Goal: Download file/media

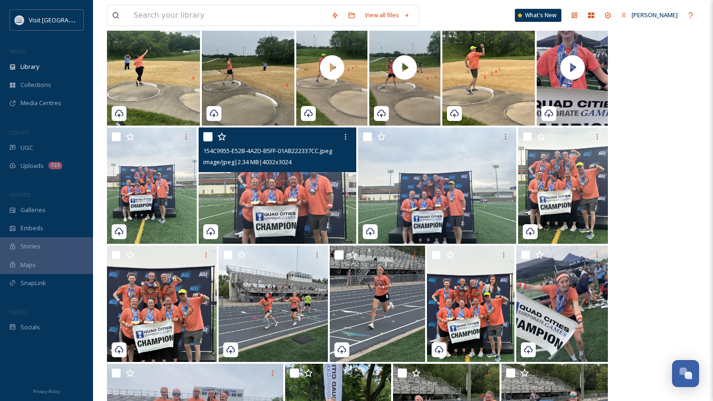
scroll to position [927, 0]
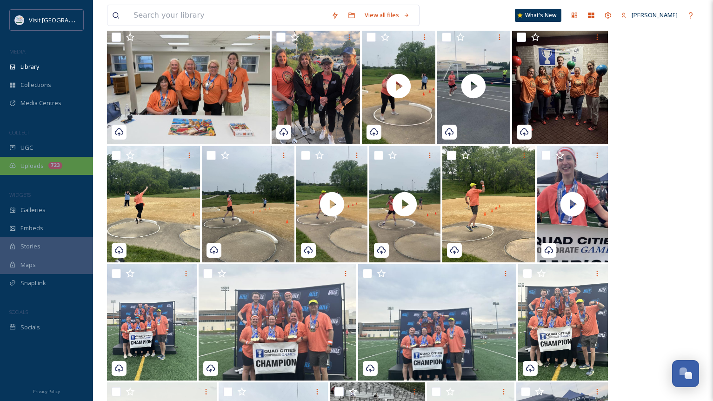
click at [24, 164] on span "Uploads" at bounding box center [31, 165] width 23 height 9
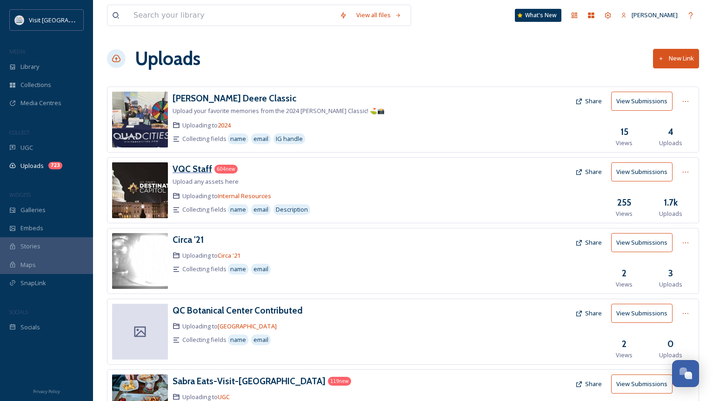
click at [193, 165] on h3 "VQC Staff" at bounding box center [193, 168] width 40 height 11
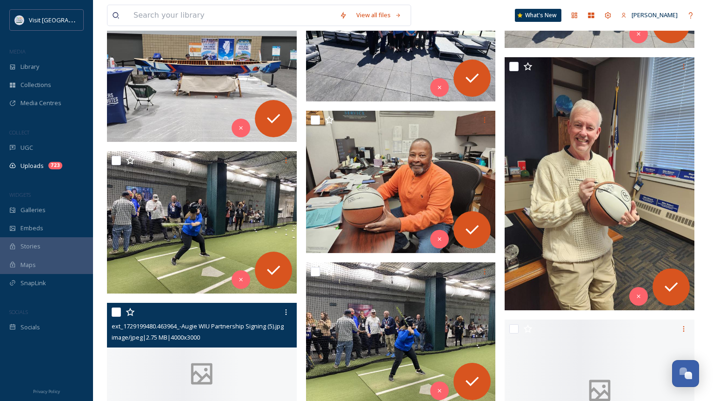
scroll to position [23827, 0]
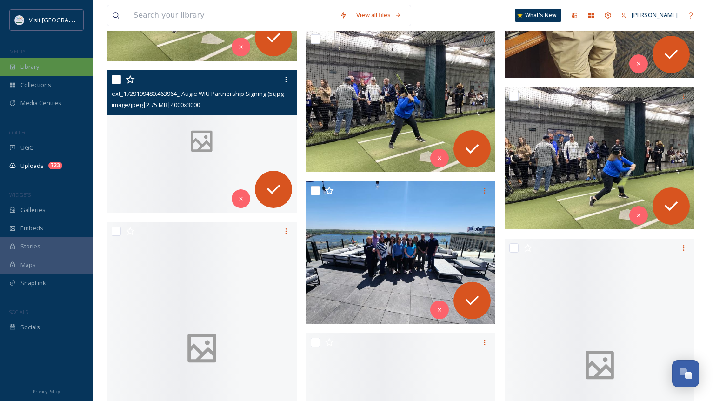
click at [58, 68] on div "Library" at bounding box center [46, 67] width 93 height 18
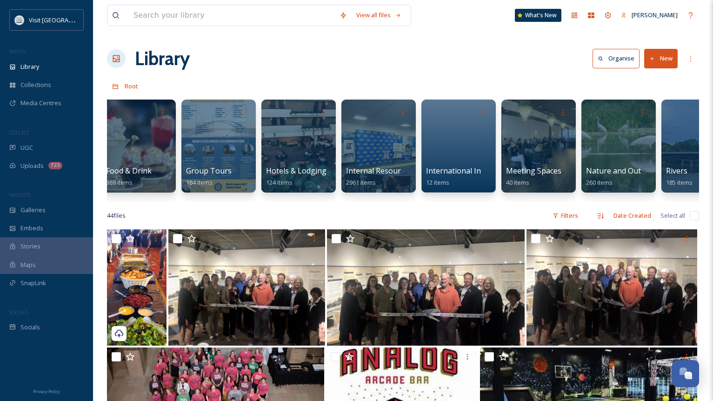
scroll to position [0, 485]
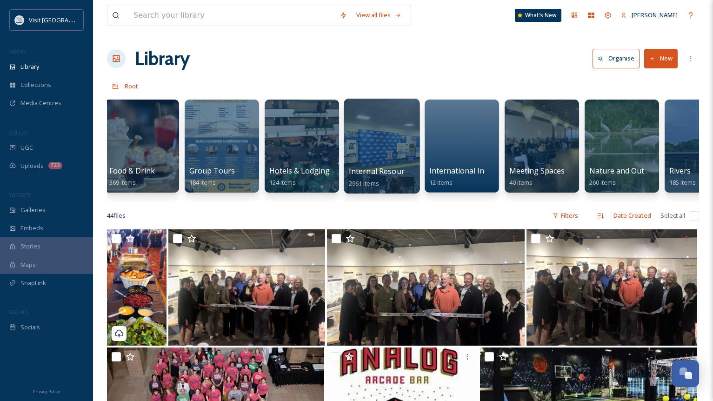
click at [359, 136] on div at bounding box center [382, 146] width 76 height 95
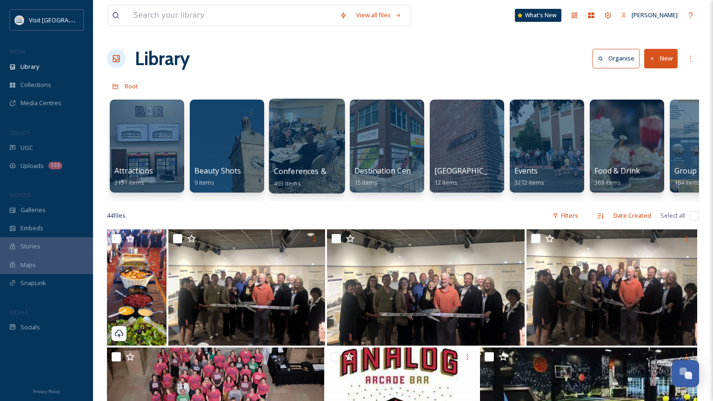
click at [298, 161] on div at bounding box center [307, 146] width 76 height 95
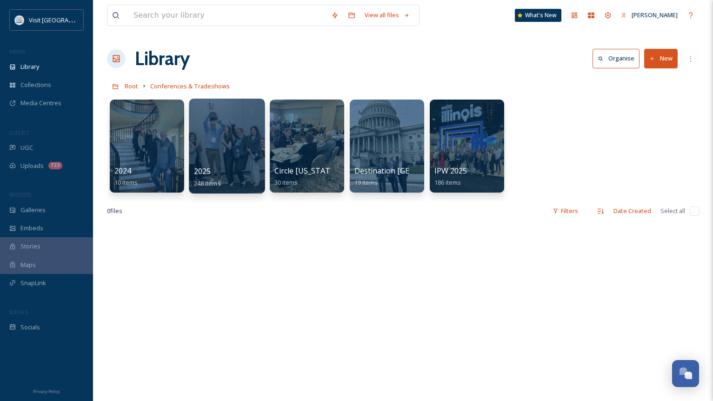
click at [210, 149] on div at bounding box center [227, 146] width 76 height 95
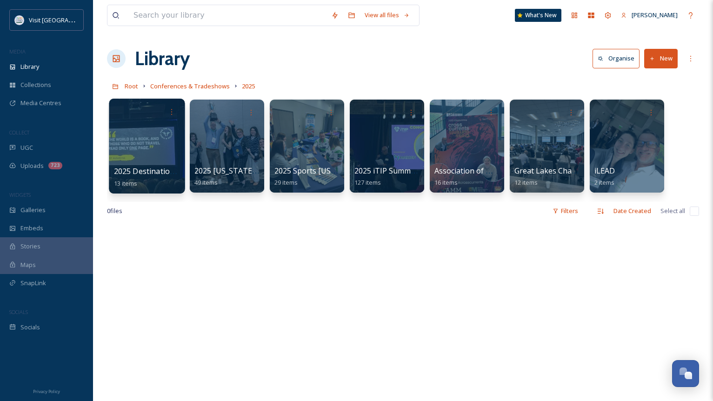
click at [142, 144] on div at bounding box center [147, 146] width 76 height 95
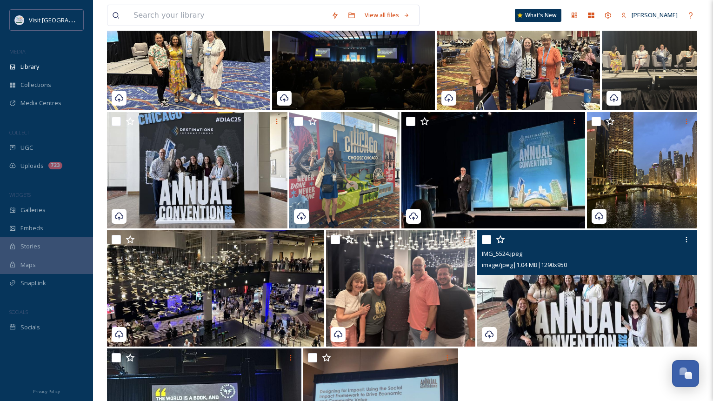
scroll to position [117, 0]
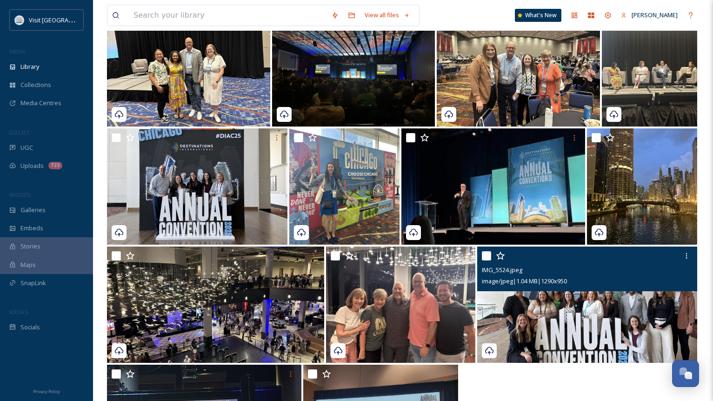
click at [668, 330] on img at bounding box center [587, 305] width 220 height 116
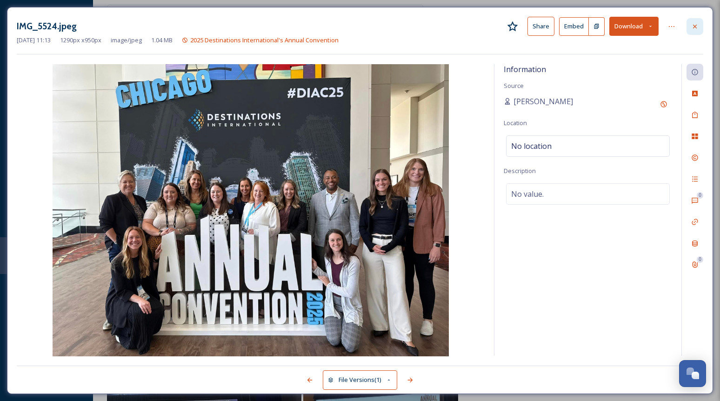
click at [693, 28] on icon at bounding box center [695, 26] width 7 height 7
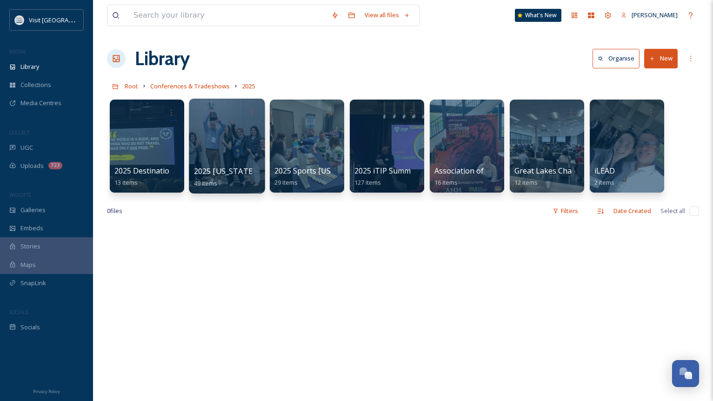
click at [235, 144] on div at bounding box center [227, 146] width 76 height 95
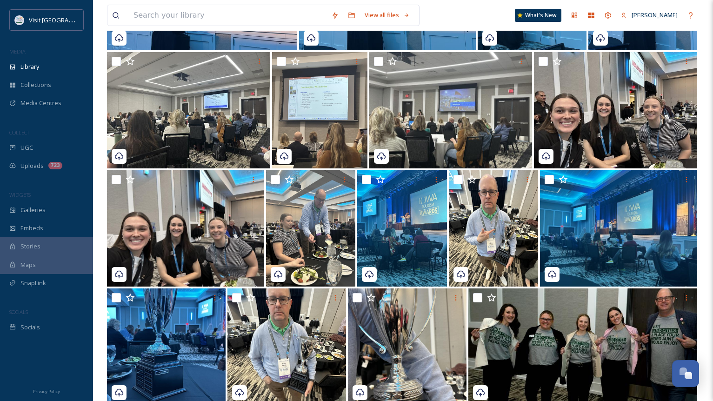
scroll to position [898, 0]
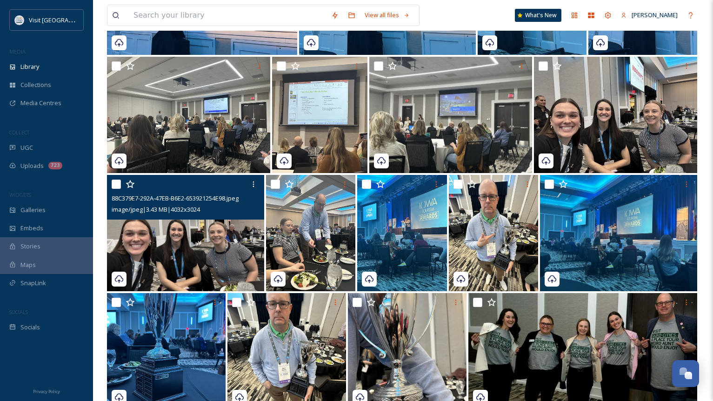
click at [214, 253] on img at bounding box center [185, 233] width 157 height 116
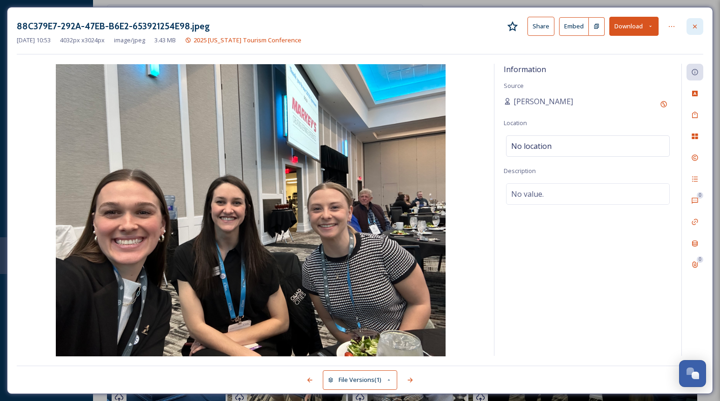
click at [697, 29] on icon at bounding box center [695, 26] width 7 height 7
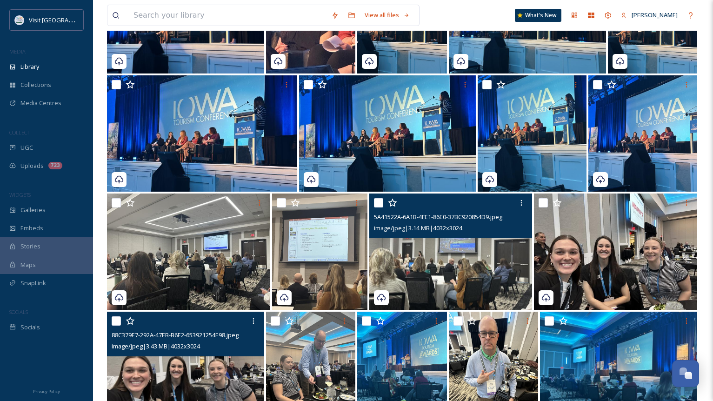
scroll to position [758, 0]
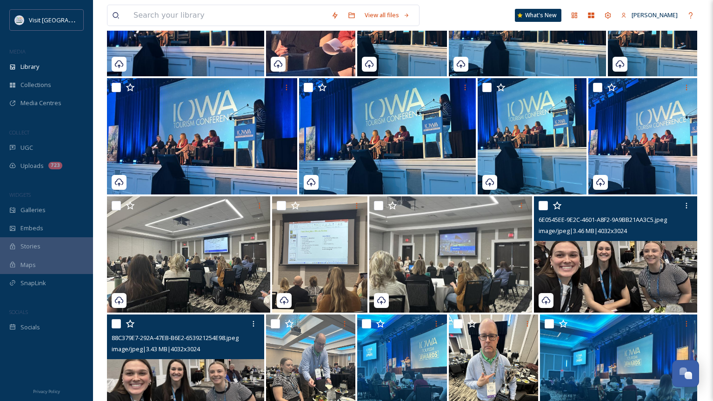
click at [584, 259] on img at bounding box center [615, 254] width 163 height 116
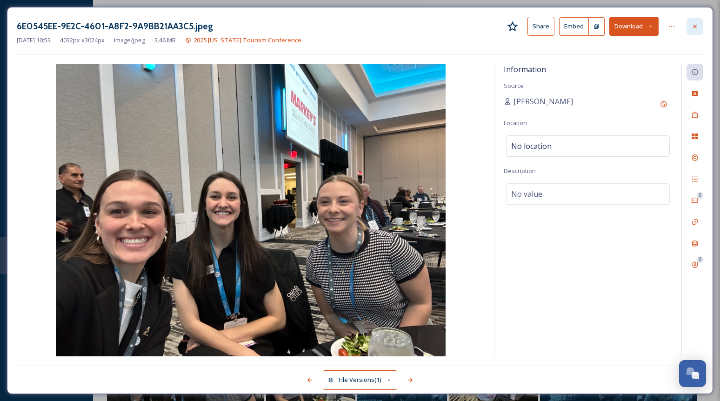
click at [700, 26] on div at bounding box center [695, 26] width 17 height 17
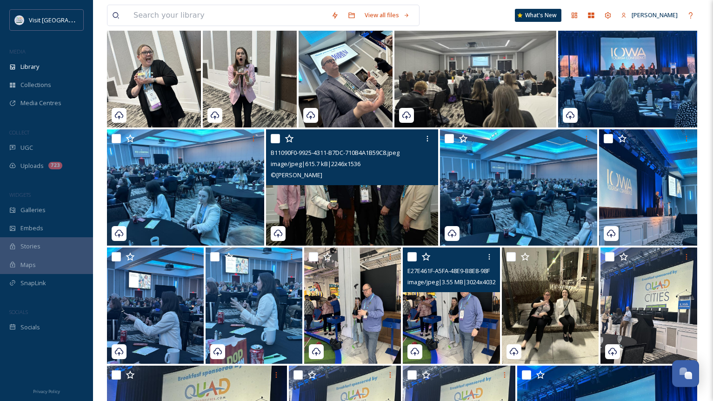
scroll to position [107, 0]
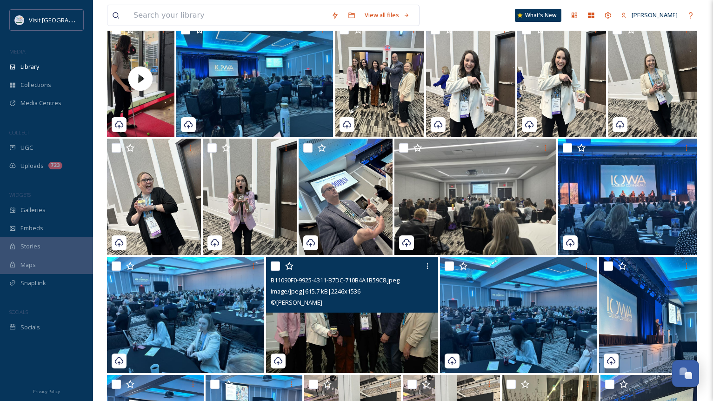
click at [390, 348] on img at bounding box center [352, 315] width 172 height 116
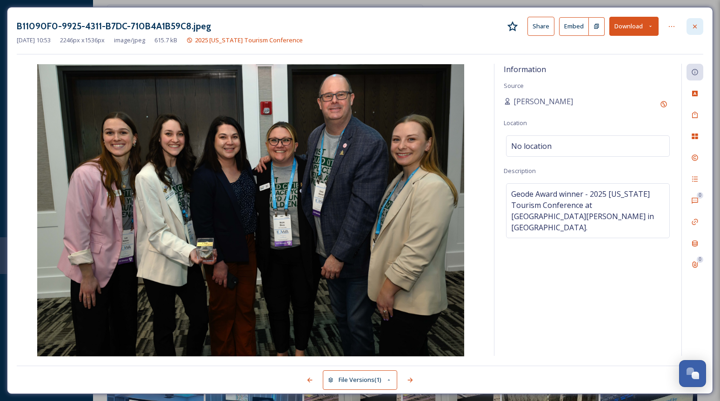
click at [699, 25] on div at bounding box center [695, 26] width 17 height 17
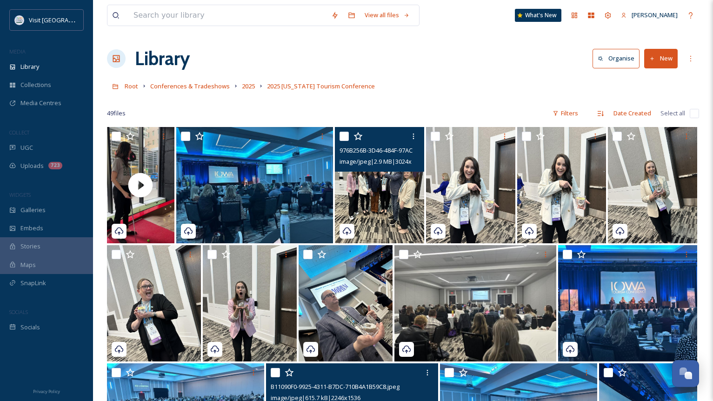
click at [368, 190] on img at bounding box center [379, 185] width 89 height 116
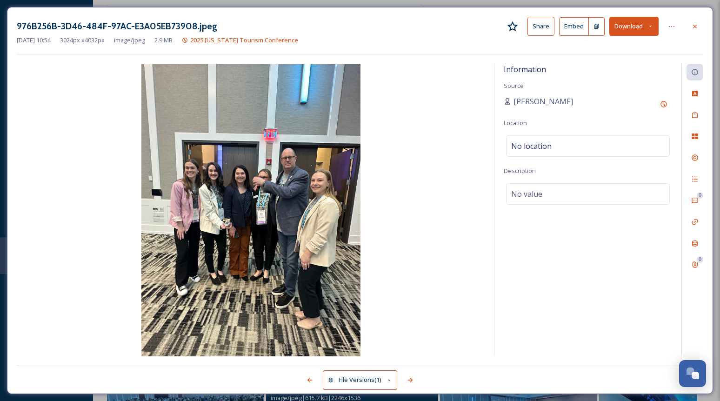
click at [688, 40] on div "[DATE] 10:54 3024 px x 4032 px image/jpeg 2.9 MB 2025 [US_STATE] Tourism Confer…" at bounding box center [360, 40] width 687 height 9
click at [694, 32] on div at bounding box center [695, 26] width 17 height 17
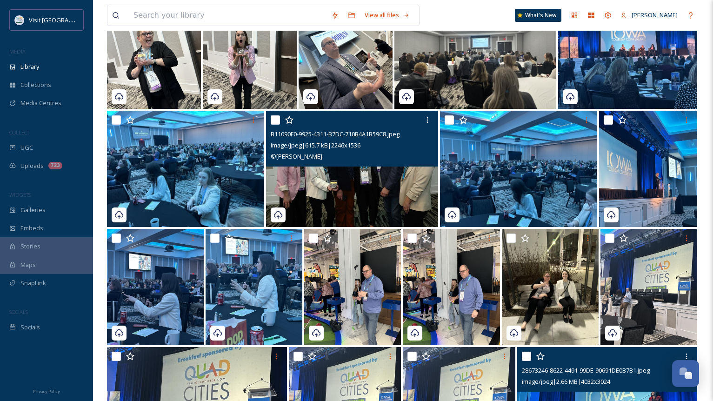
scroll to position [200, 0]
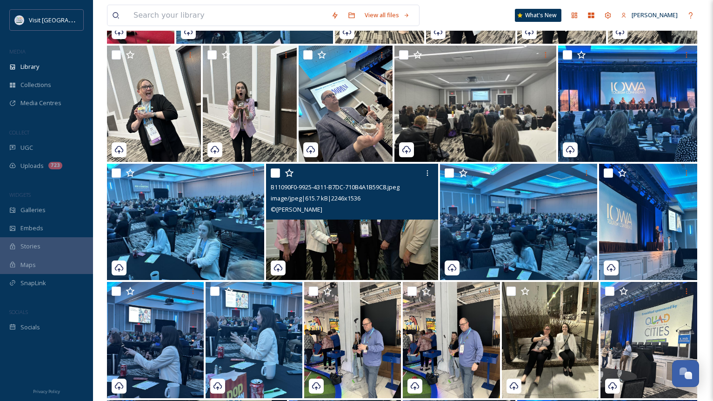
click at [302, 239] on img at bounding box center [352, 222] width 172 height 116
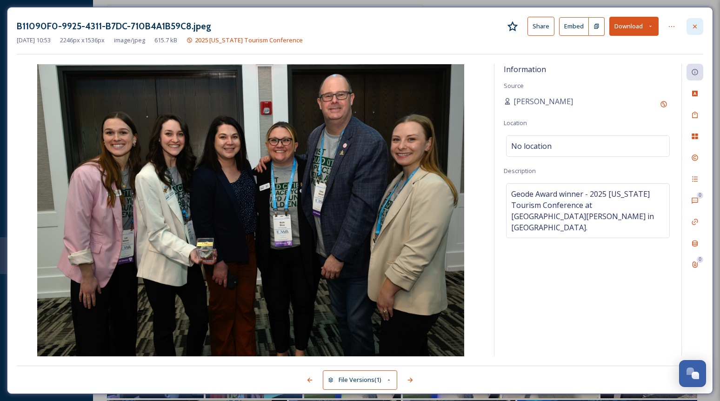
click at [696, 32] on div at bounding box center [695, 26] width 17 height 17
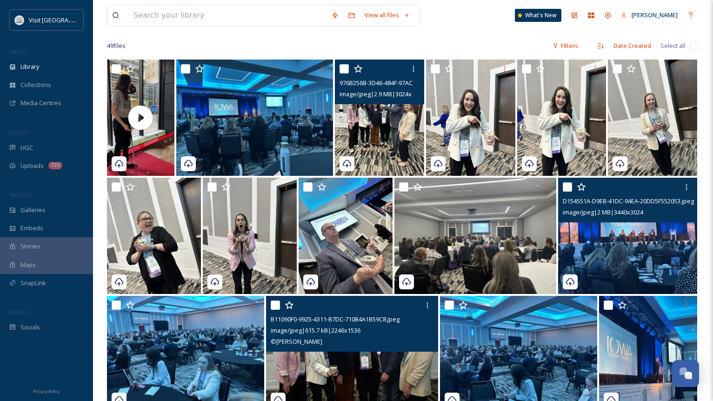
scroll to position [13, 0]
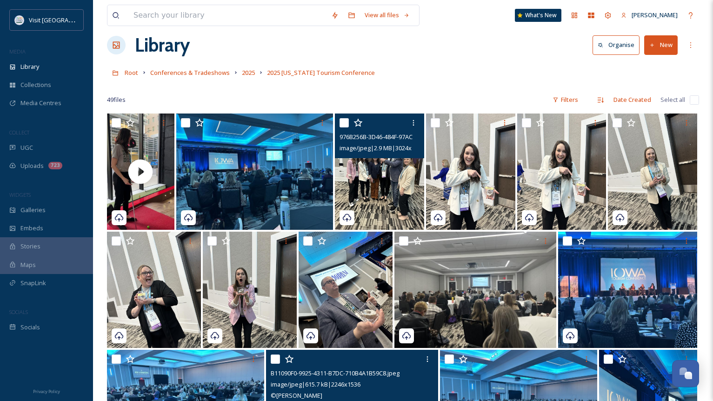
click at [395, 180] on img at bounding box center [379, 172] width 89 height 116
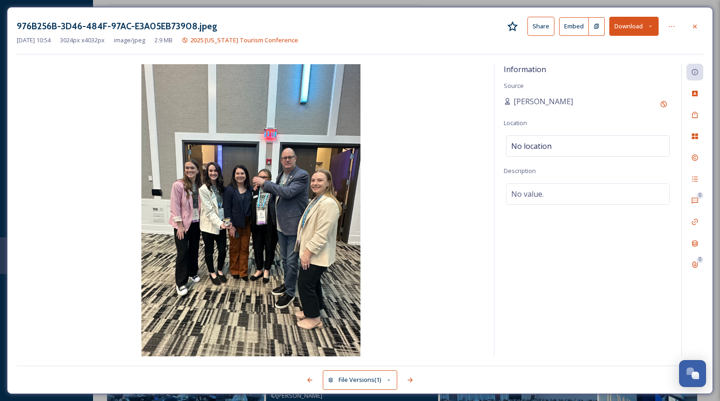
click at [686, 23] on div "976B256B-3D46-484F-97AC-E3A05EB73908.jpeg Share Embed Download" at bounding box center [360, 26] width 687 height 19
click at [689, 24] on div at bounding box center [695, 26] width 17 height 17
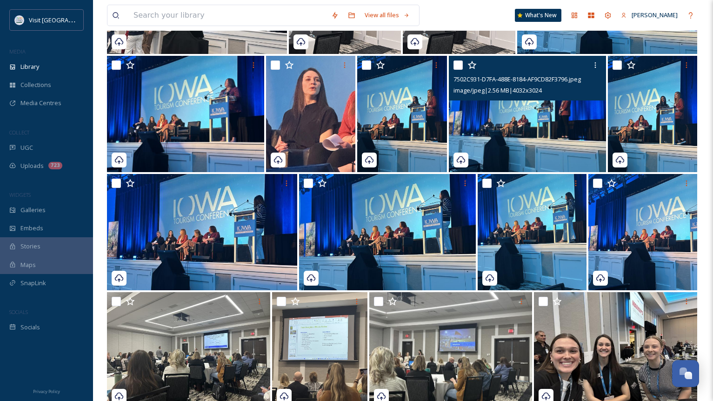
scroll to position [805, 0]
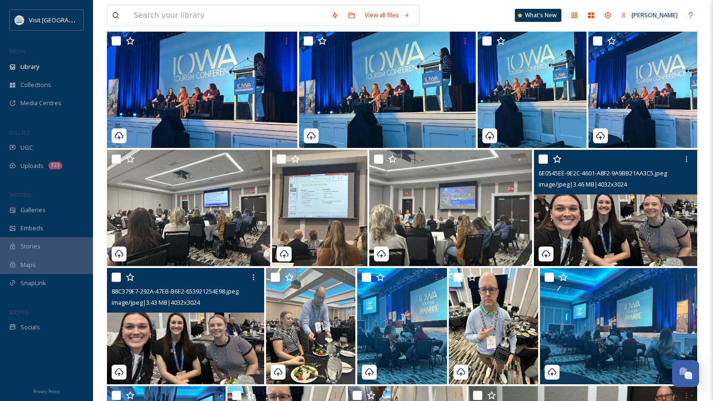
click at [575, 235] on img at bounding box center [615, 208] width 163 height 116
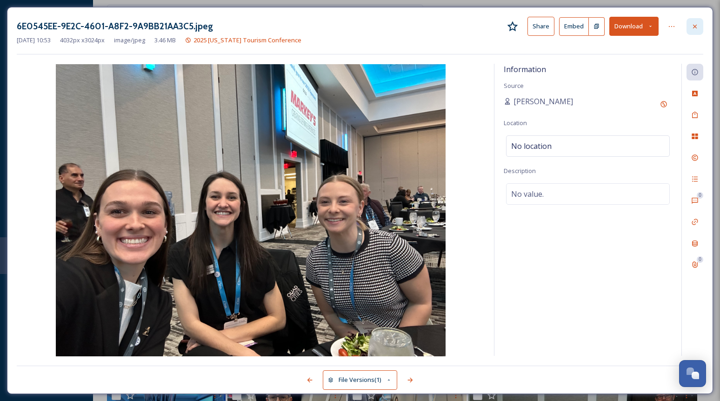
click at [703, 27] on div at bounding box center [695, 26] width 17 height 17
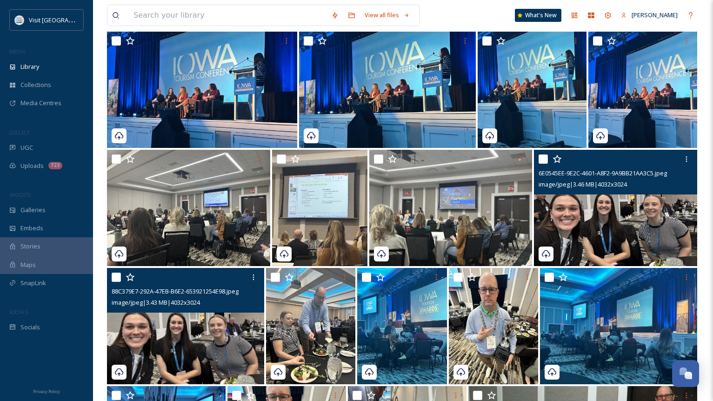
click at [161, 349] on img at bounding box center [185, 326] width 157 height 116
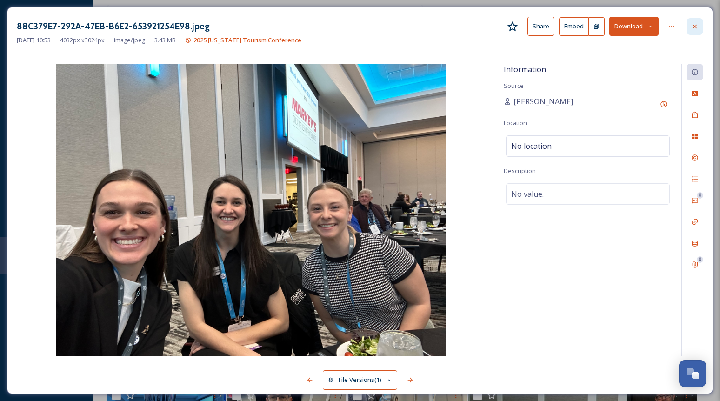
click at [699, 27] on div at bounding box center [695, 26] width 17 height 17
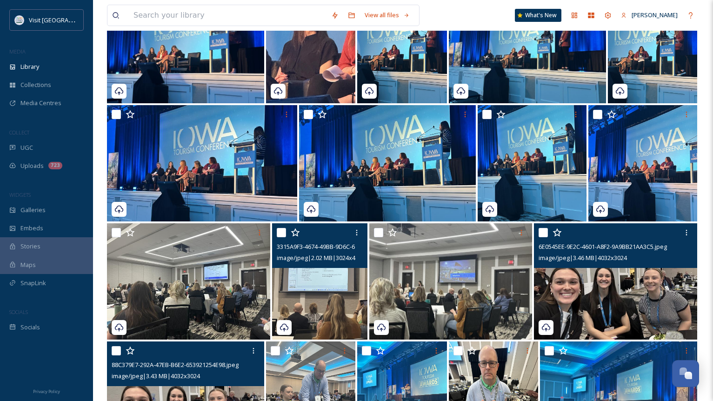
scroll to position [572, 0]
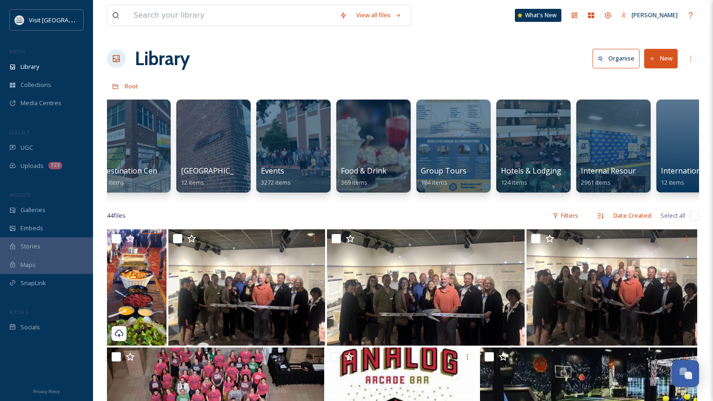
scroll to position [0, 204]
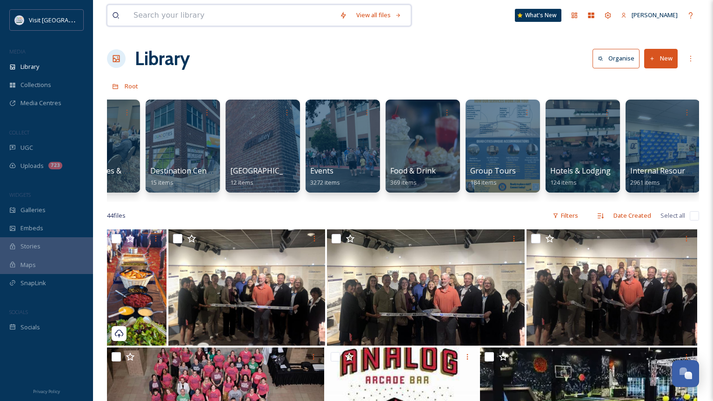
drag, startPoint x: 184, startPoint y: 13, endPoint x: 189, endPoint y: 8, distance: 6.9
click at [184, 13] on input at bounding box center [232, 15] width 206 height 20
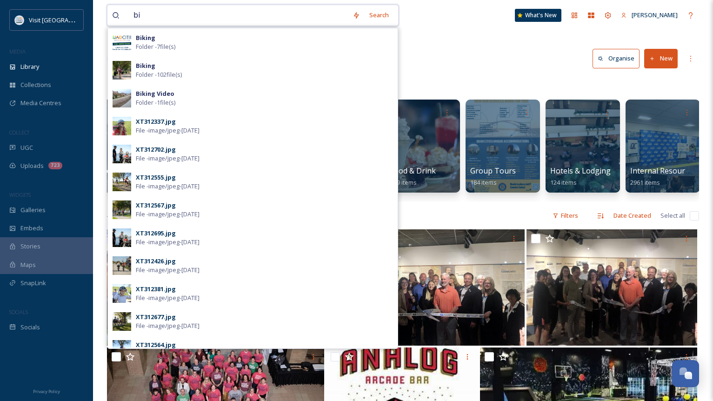
type input "b"
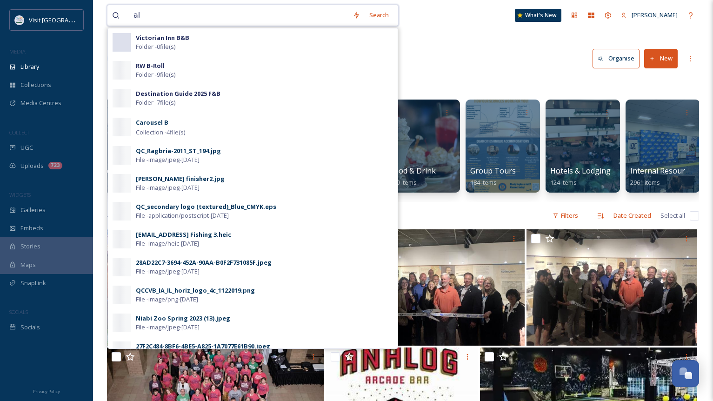
type input "a"
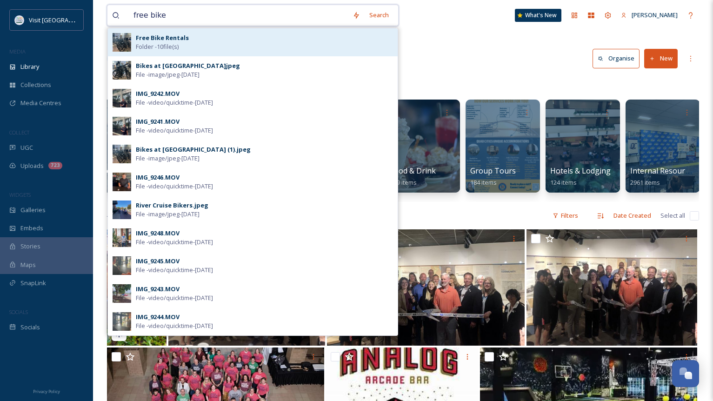
type input "free bike"
click at [155, 48] on span "Folder - 10 file(s)" at bounding box center [157, 46] width 43 height 9
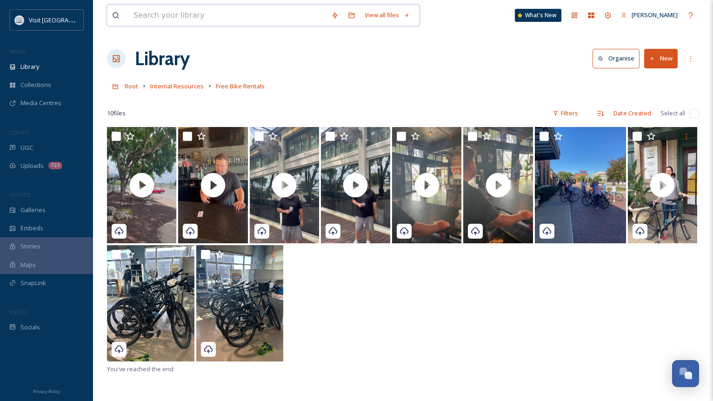
click at [147, 12] on input at bounding box center [228, 15] width 198 height 20
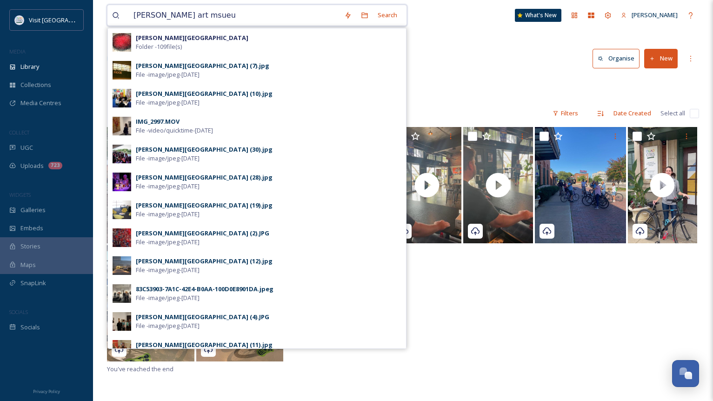
type input "[PERSON_NAME] art msueum"
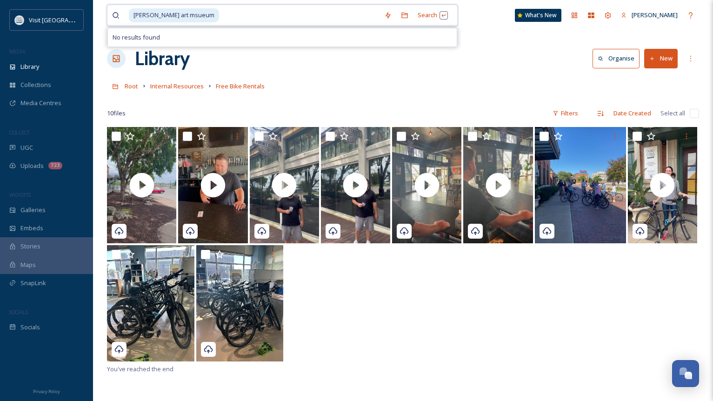
click at [220, 12] on input at bounding box center [300, 15] width 160 height 20
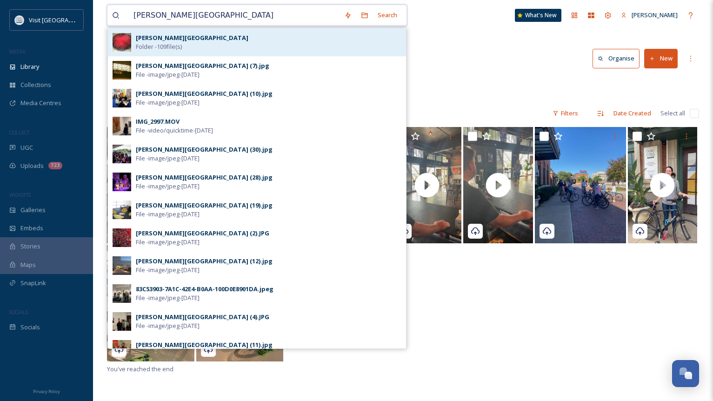
type input "[PERSON_NAME][GEOGRAPHIC_DATA]"
click at [181, 43] on span "Folder - 109 file(s)" at bounding box center [159, 46] width 46 height 9
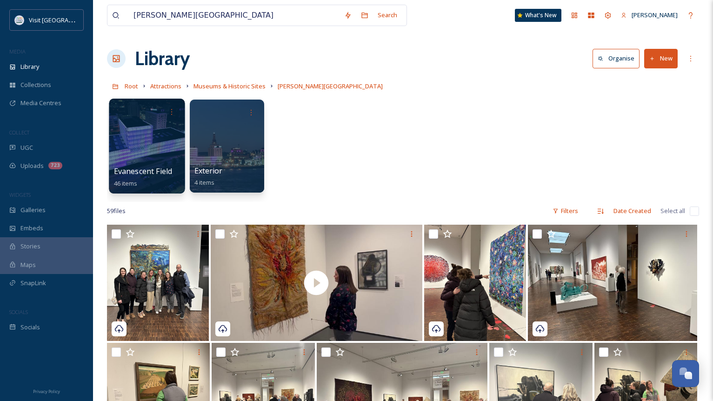
click at [124, 140] on div at bounding box center [147, 146] width 76 height 95
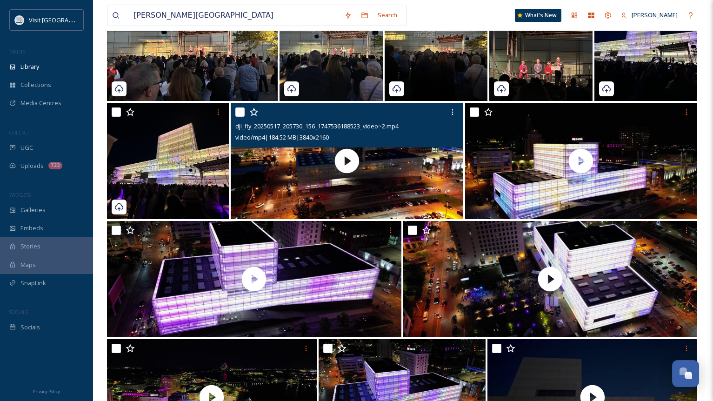
scroll to position [572, 0]
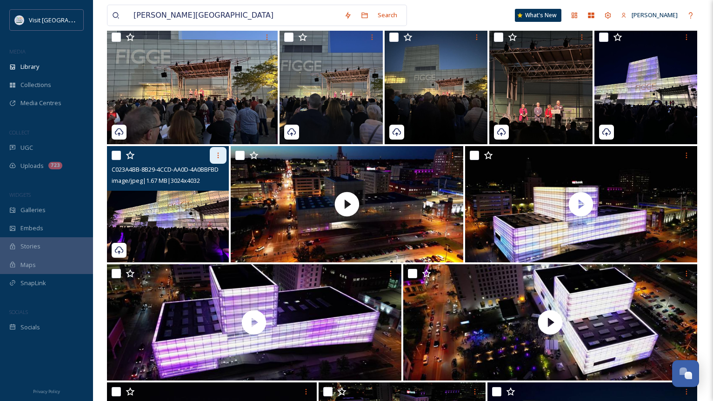
click at [215, 153] on icon at bounding box center [218, 155] width 7 height 7
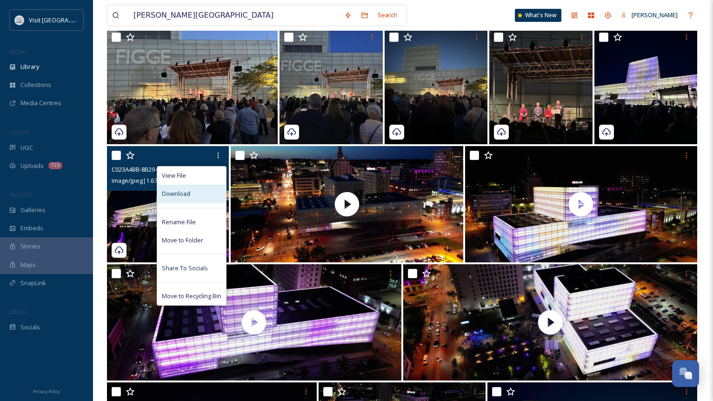
click at [195, 198] on div "Download" at bounding box center [191, 194] width 69 height 18
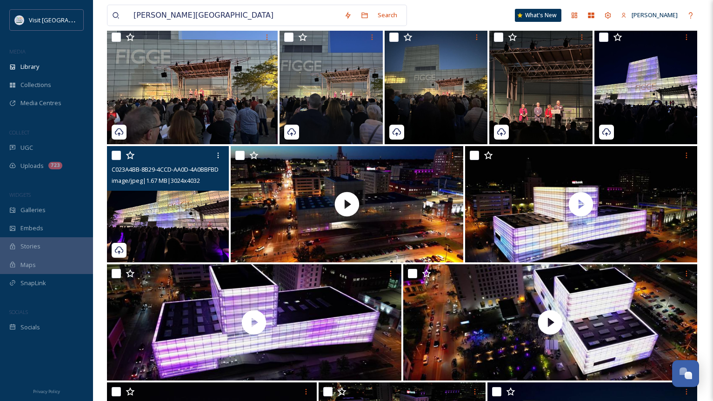
click at [185, 220] on img at bounding box center [168, 204] width 122 height 116
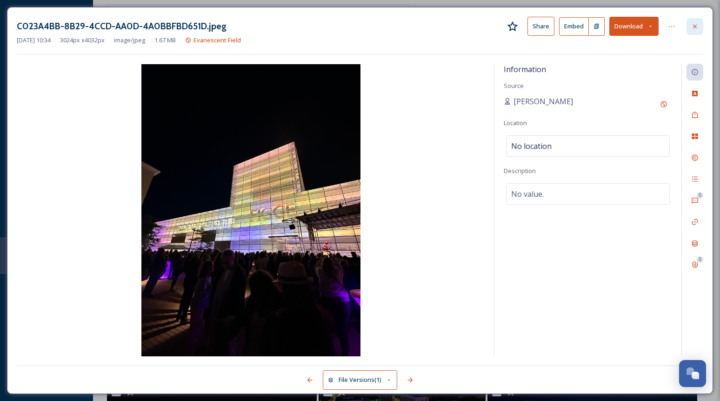
click at [691, 27] on div at bounding box center [695, 26] width 17 height 17
